Goal: Browse casually

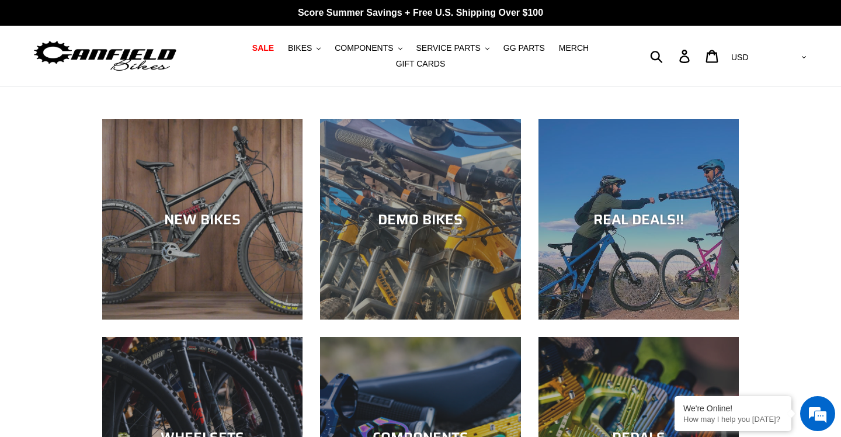
click at [106, 60] on img at bounding box center [105, 56] width 146 height 37
